Goal: Task Accomplishment & Management: Manage account settings

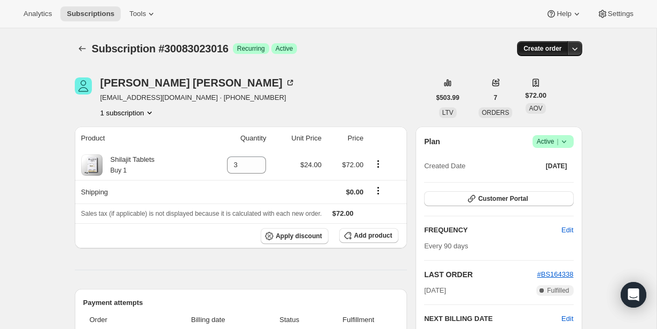
click at [565, 48] on button "Create order" at bounding box center [542, 48] width 51 height 15
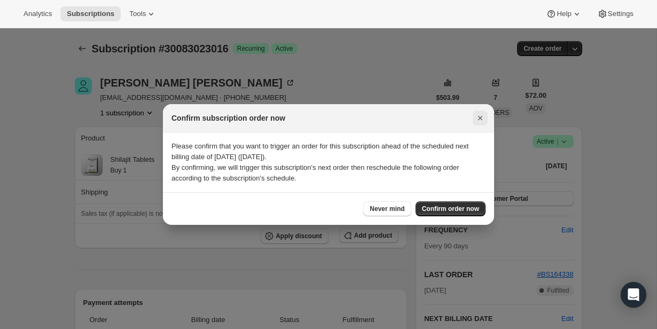
click at [482, 114] on icon "Close" at bounding box center [480, 118] width 11 height 11
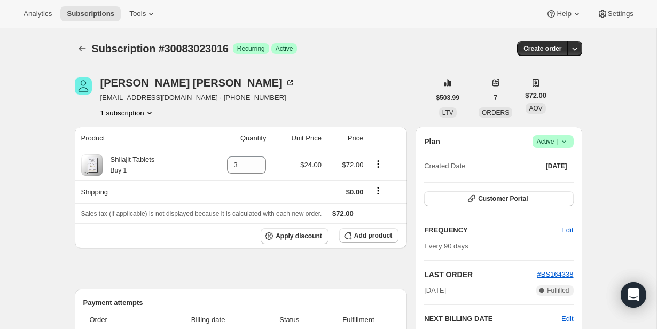
click at [566, 142] on icon at bounding box center [564, 141] width 11 height 11
click at [551, 182] on span "Cancel subscription" at bounding box center [550, 181] width 60 height 8
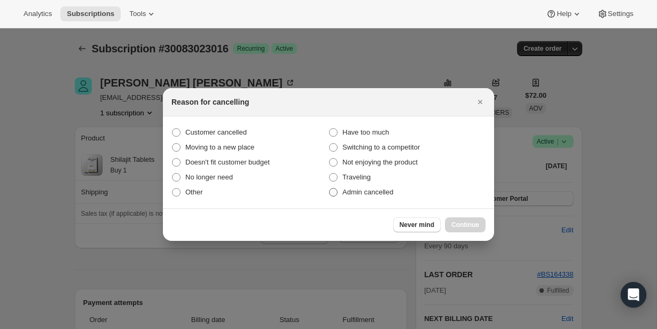
click at [360, 192] on span "Admin cancelled" at bounding box center [367, 192] width 51 height 8
click at [330, 189] on input "Admin cancelled" at bounding box center [329, 188] width 1 height 1
radio input "true"
click at [463, 223] on span "Continue" at bounding box center [465, 225] width 28 height 9
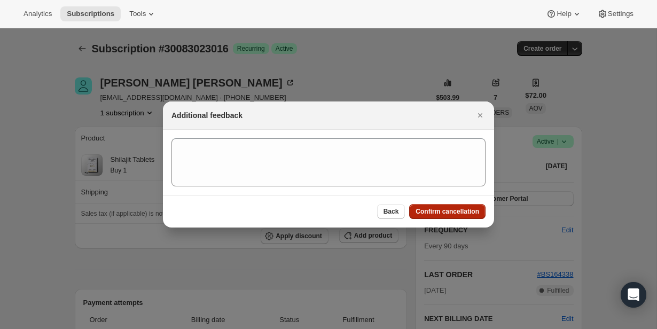
click at [461, 211] on span "Confirm cancellation" at bounding box center [448, 211] width 64 height 9
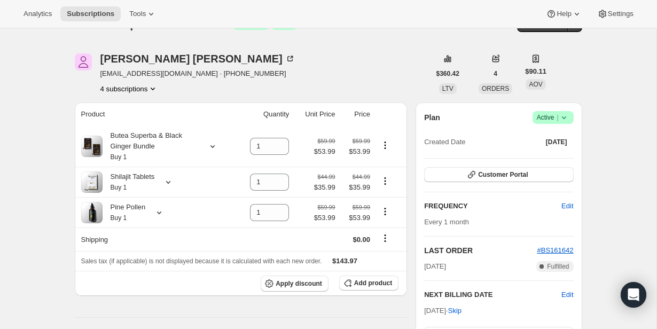
scroll to position [30, 0]
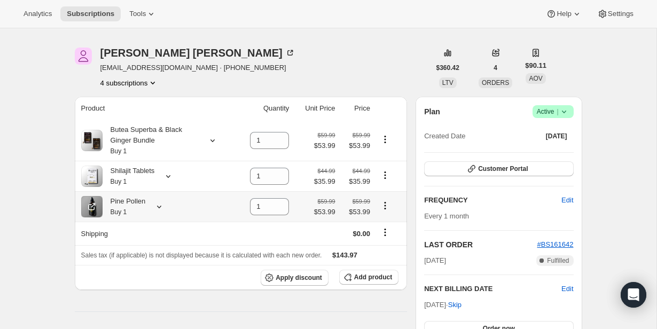
click at [384, 208] on icon "Product actions" at bounding box center [385, 205] width 11 height 11
click at [386, 226] on span "Remove" at bounding box center [378, 227] width 26 height 8
type input "0"
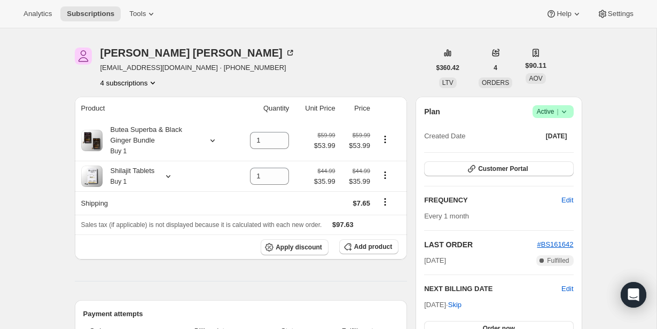
scroll to position [0, 0]
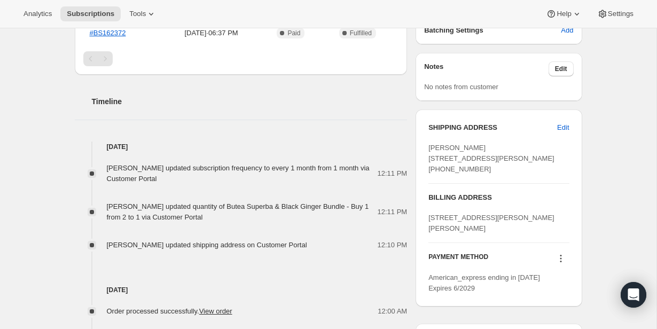
scroll to position [359, 0]
drag, startPoint x: 477, startPoint y: 189, endPoint x: 425, endPoint y: 159, distance: 60.0
click at [425, 159] on div "SHIPPING ADDRESS Edit Vershon Lee 3485 Promenade Ave 421 Eagan MN, 55123 United…" at bounding box center [499, 207] width 166 height 197
copy span "3485 Promenade Ave 421 Eagan MN, 55123 United States"
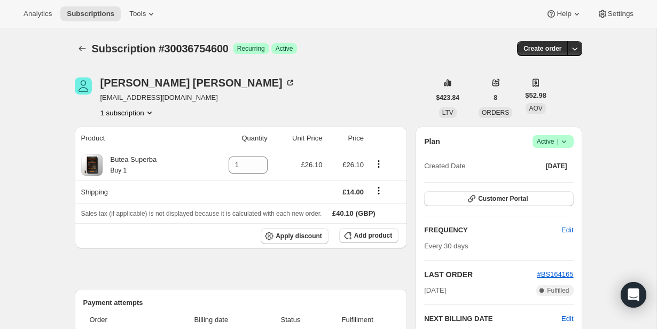
click at [567, 141] on icon at bounding box center [564, 141] width 11 height 11
click at [542, 176] on span "Cancel subscription" at bounding box center [550, 181] width 60 height 11
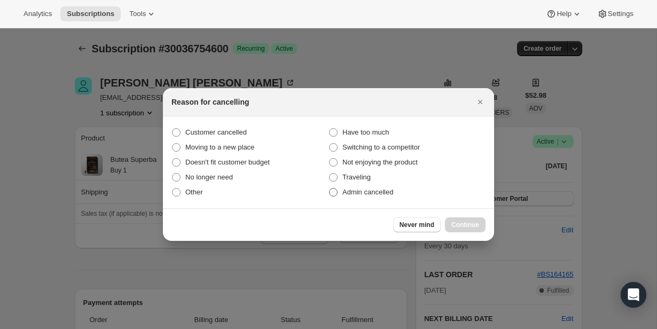
click at [347, 188] on span "Admin cancelled" at bounding box center [367, 192] width 51 height 8
click at [330, 188] on input "Admin cancelled" at bounding box center [329, 188] width 1 height 1
radio input "true"
click at [474, 222] on span "Continue" at bounding box center [465, 225] width 28 height 9
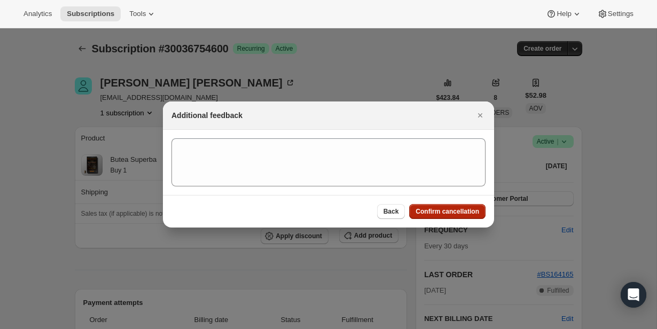
click at [471, 213] on span "Confirm cancellation" at bounding box center [448, 211] width 64 height 9
